Goal: Ask a question

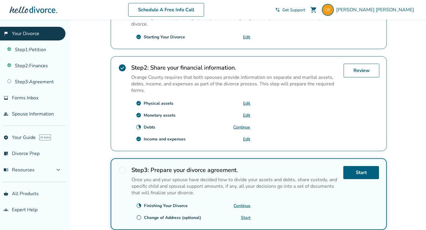
scroll to position [200, 0]
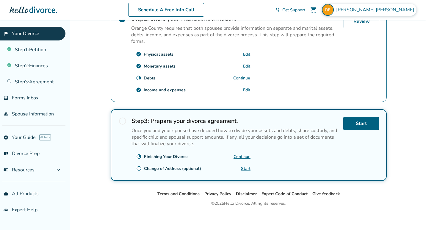
click at [383, 13] on div "[PERSON_NAME]" at bounding box center [369, 10] width 95 height 12
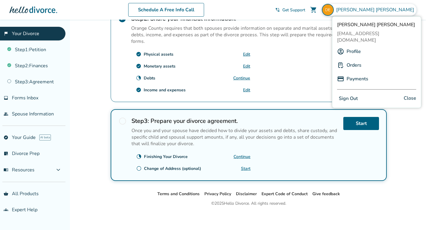
click at [346, 46] on div "Profile" at bounding box center [376, 51] width 79 height 11
click at [352, 46] on link "Profile" at bounding box center [354, 51] width 14 height 11
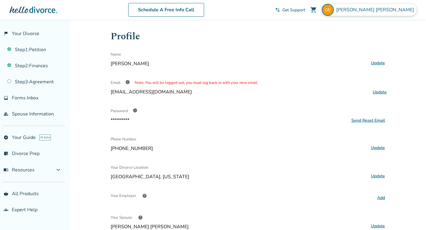
click at [378, 10] on div "[PERSON_NAME]" at bounding box center [369, 10] width 95 height 12
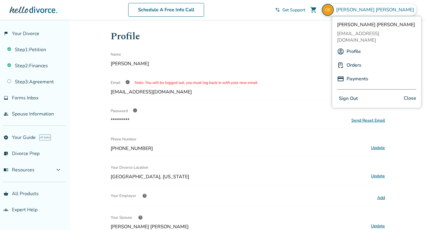
click at [355, 59] on link "Orders" at bounding box center [354, 64] width 15 height 11
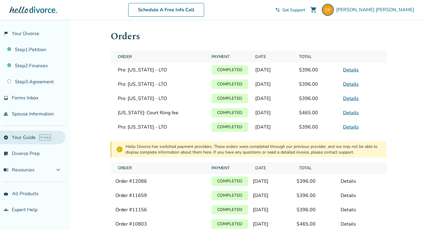
click at [28, 139] on link "explore Your Guide AI beta" at bounding box center [32, 138] width 65 height 14
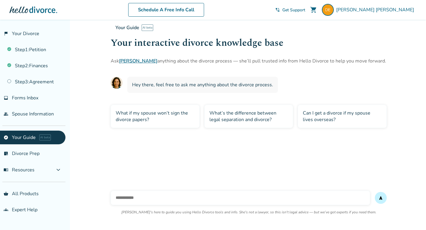
click at [305, 10] on span "Get Support" at bounding box center [293, 10] width 23 height 6
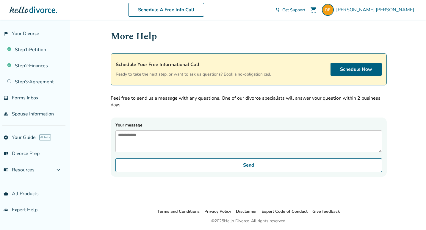
click at [219, 143] on textarea "Your message" at bounding box center [248, 141] width 267 height 22
click at [45, 9] on div at bounding box center [34, 10] width 48 height 12
click at [36, 32] on link "flag_2 Your Divorce" at bounding box center [32, 34] width 65 height 14
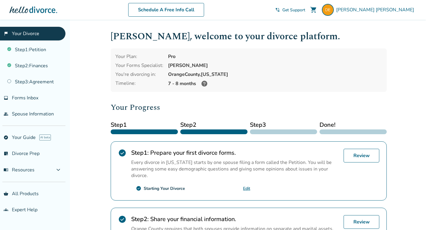
click at [275, 9] on div "Schedule A Free Info Call" at bounding box center [166, 10] width 218 height 14
